Goal: Task Accomplishment & Management: Manage account settings

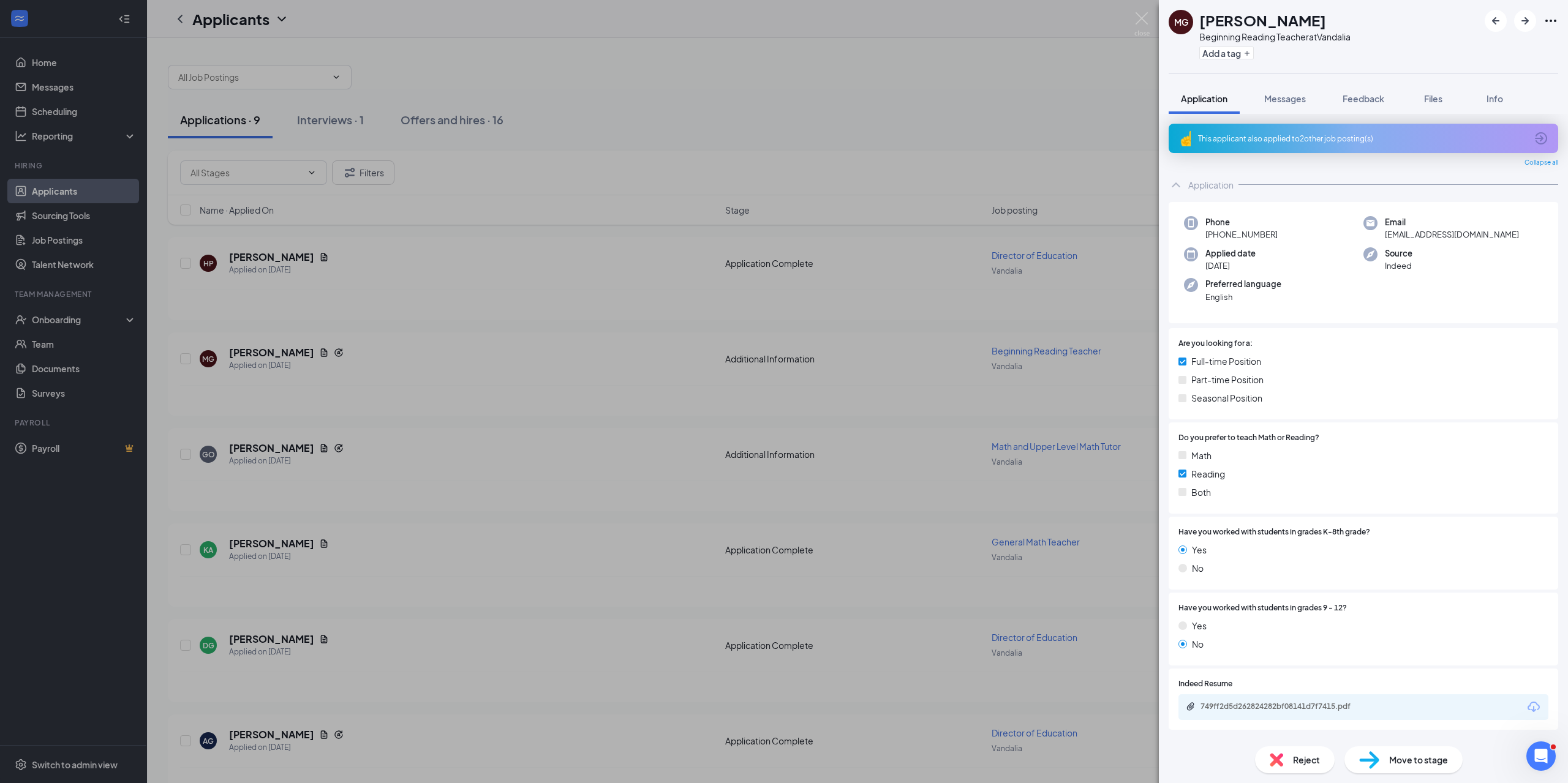
click at [425, 332] on div "MG [PERSON_NAME] Beginning Reading Teacher at Vandalia Add a tag Application Me…" at bounding box center [784, 391] width 1568 height 783
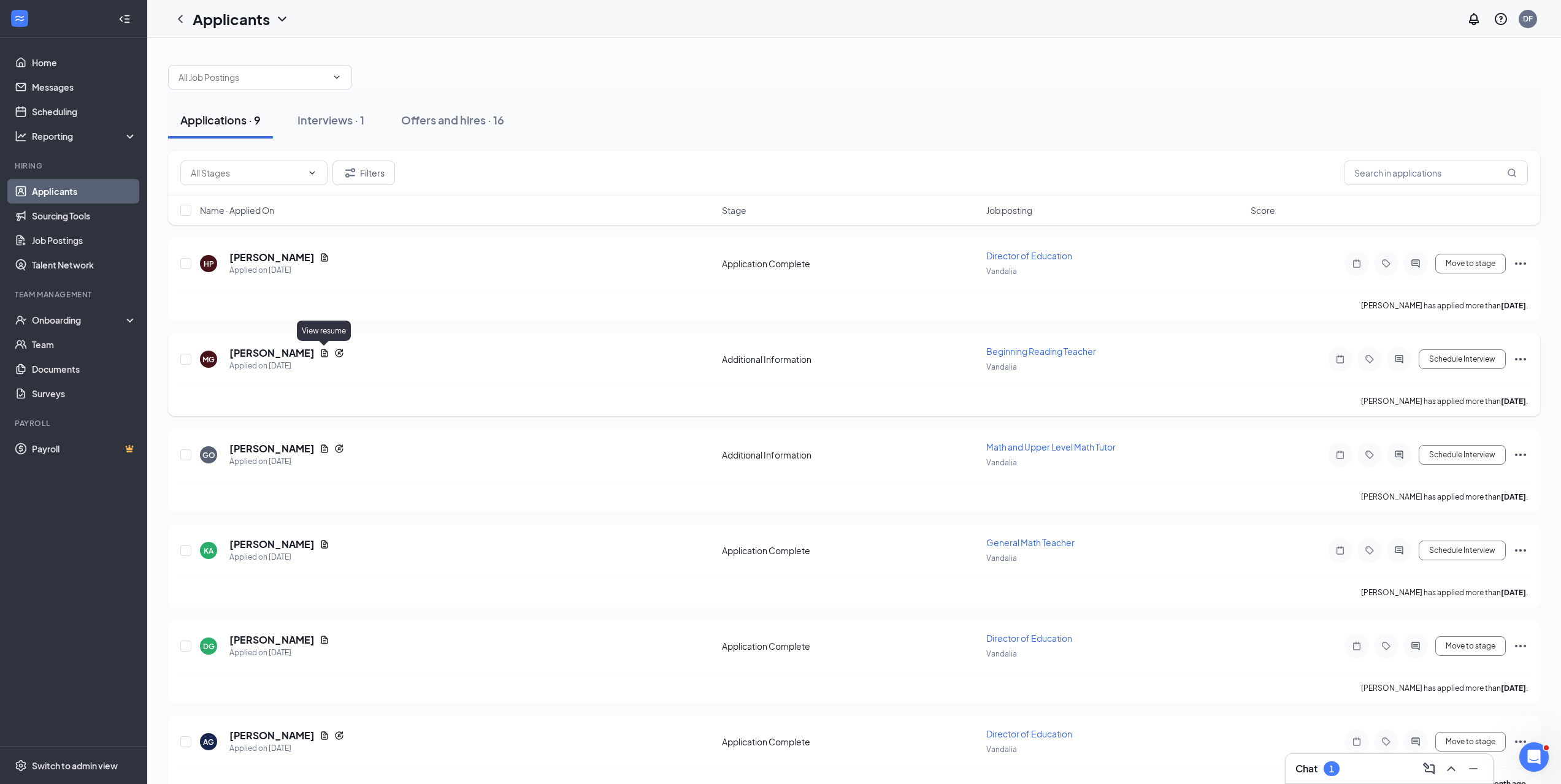
click at [321, 349] on icon "Document" at bounding box center [324, 353] width 10 height 10
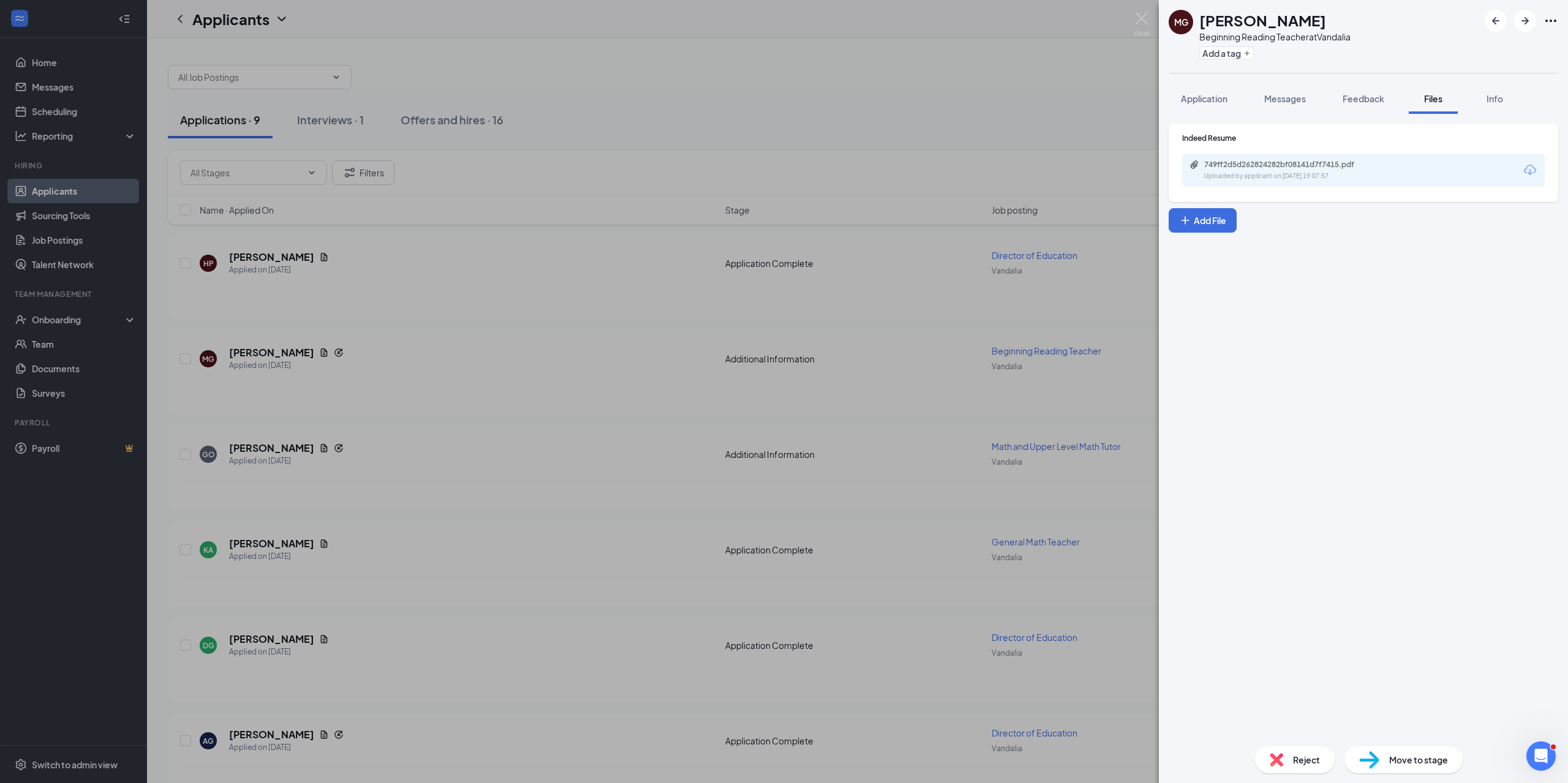
click at [1245, 159] on div "749ff2d5d262824282bf08141d7f7415.pdf Uploaded by applicant on [DATE] 19:07:57" at bounding box center [1363, 170] width 363 height 33
click at [1246, 165] on div "749ff2d5d262824282bf08141d7f7415.pdf" at bounding box center [1290, 165] width 172 height 10
drag, startPoint x: 566, startPoint y: 402, endPoint x: 584, endPoint y: 428, distance: 31.6
click at [580, 421] on div "MG [PERSON_NAME] Beginning Reading Teacher at Vandalia Add a tag Application Me…" at bounding box center [784, 391] width 1568 height 783
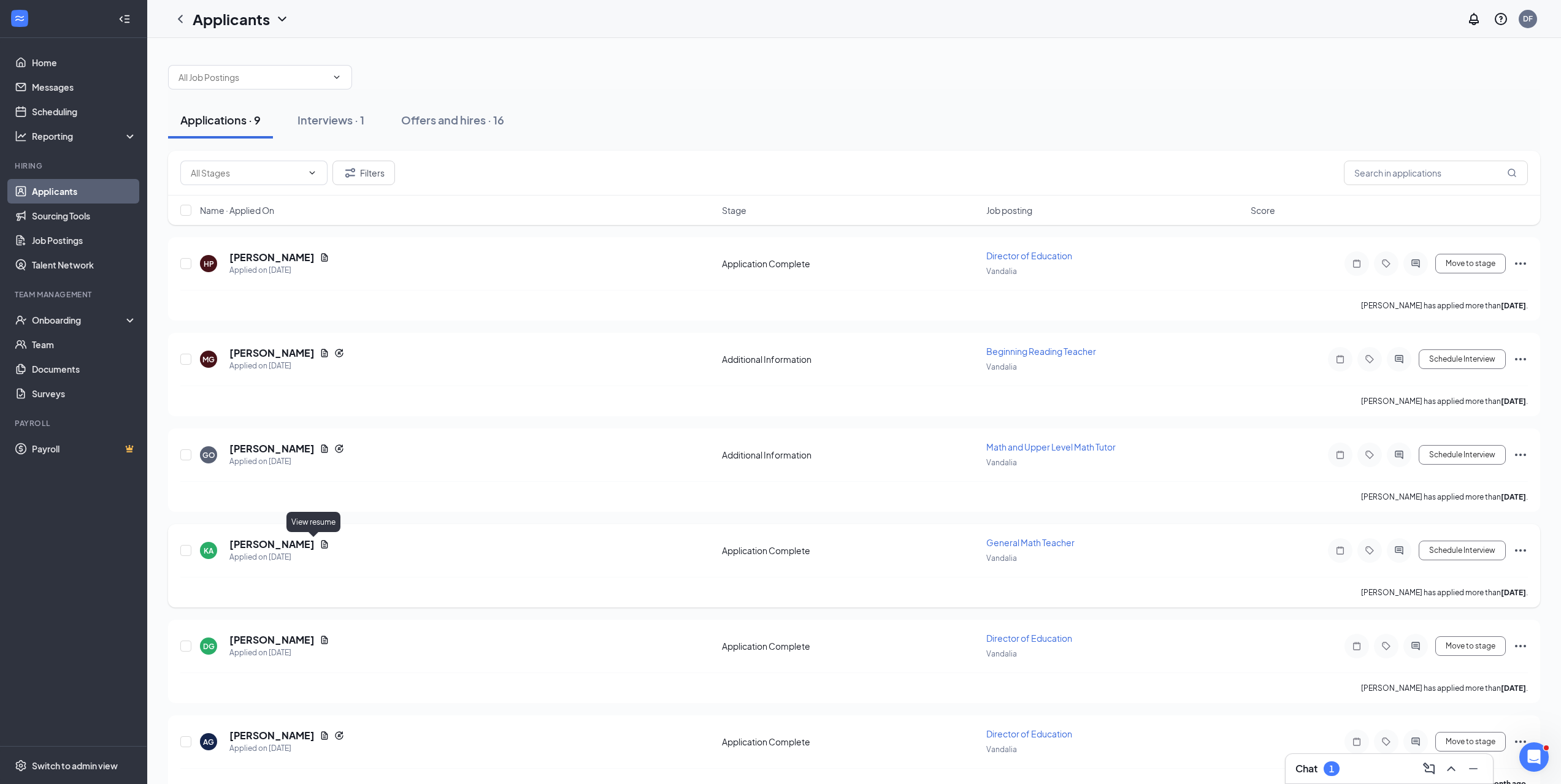
click at [319, 540] on icon "Document" at bounding box center [324, 544] width 10 height 10
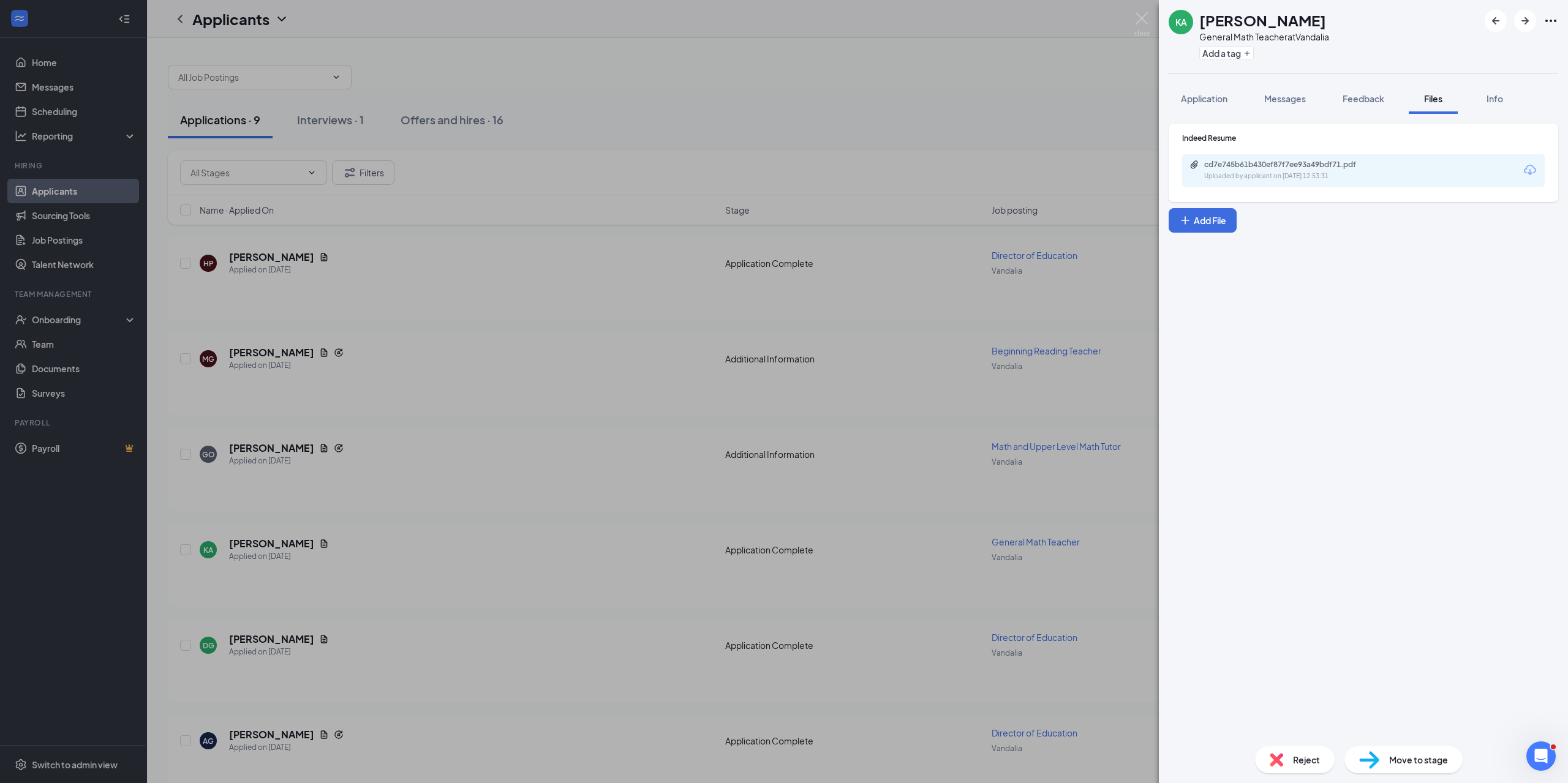
click at [1314, 156] on div "cd7e745b61b430ef87f7ee93a49bdf71.pdf Uploaded by applicant on [DATE] 12:53:31" at bounding box center [1363, 170] width 363 height 33
click at [1312, 163] on div "cd7e745b61b430ef87f7ee93a49bdf71.pdf" at bounding box center [1290, 165] width 172 height 10
